Goal: Check status: Check status

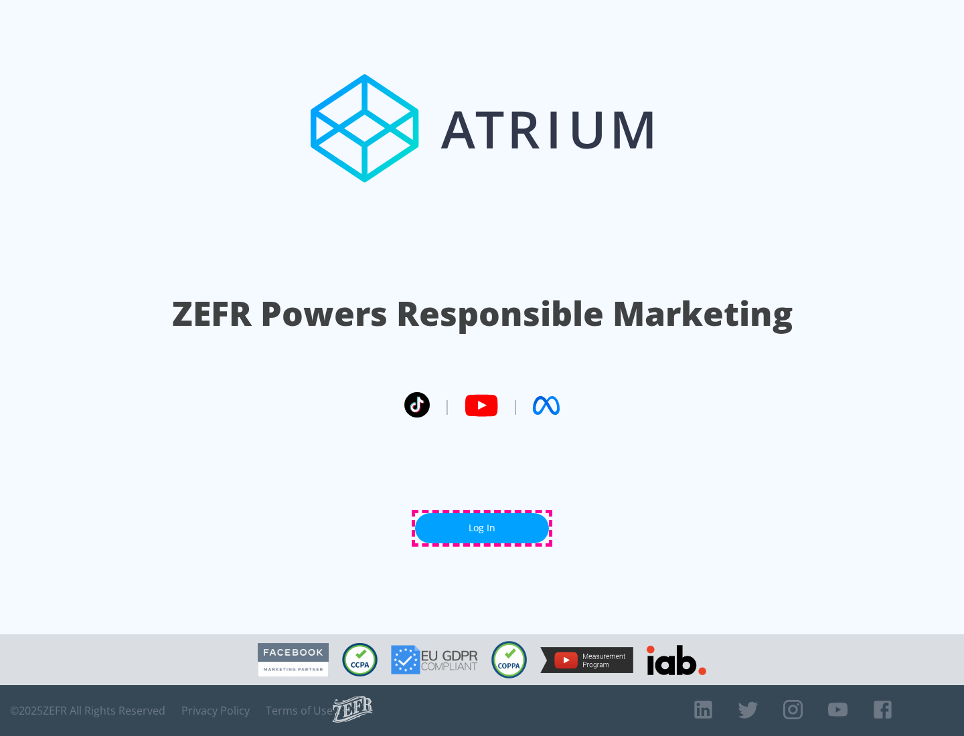
click at [482, 528] on link "Log In" at bounding box center [482, 529] width 134 height 30
